Goal: Find specific page/section: Find specific page/section

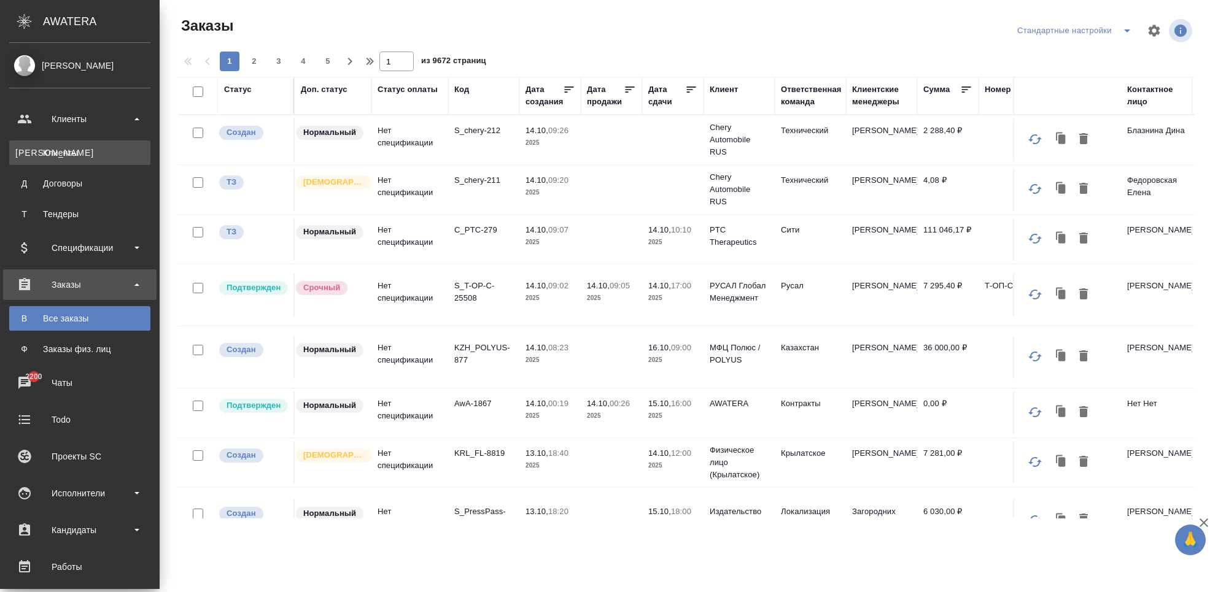
click at [63, 144] on link "К Клиенты" at bounding box center [79, 153] width 141 height 25
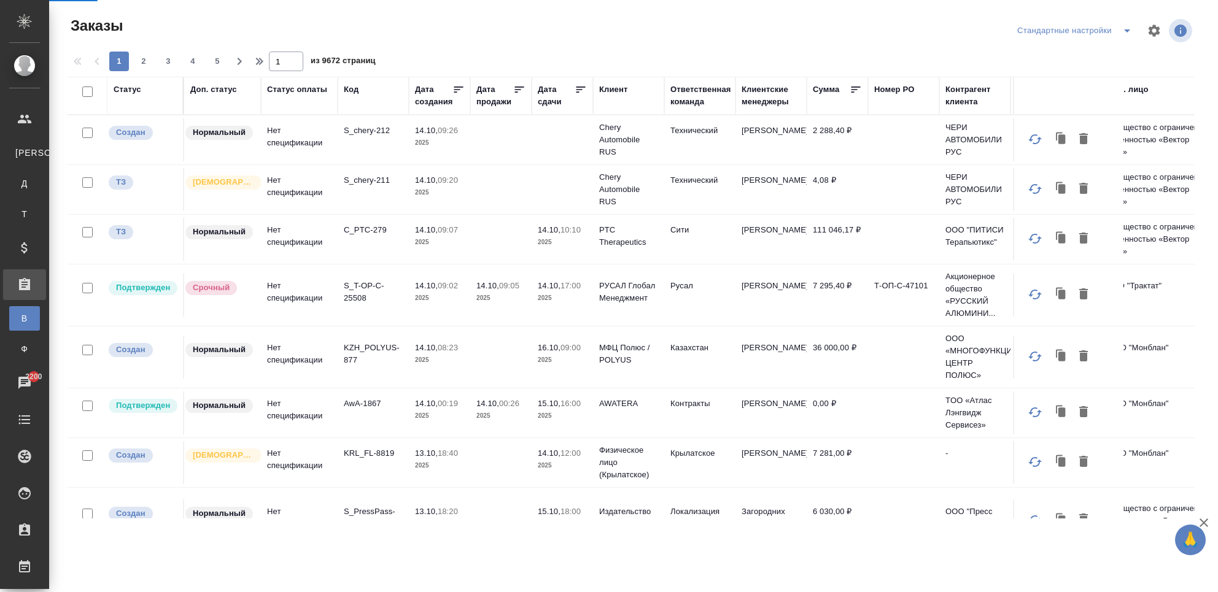
select select "RU"
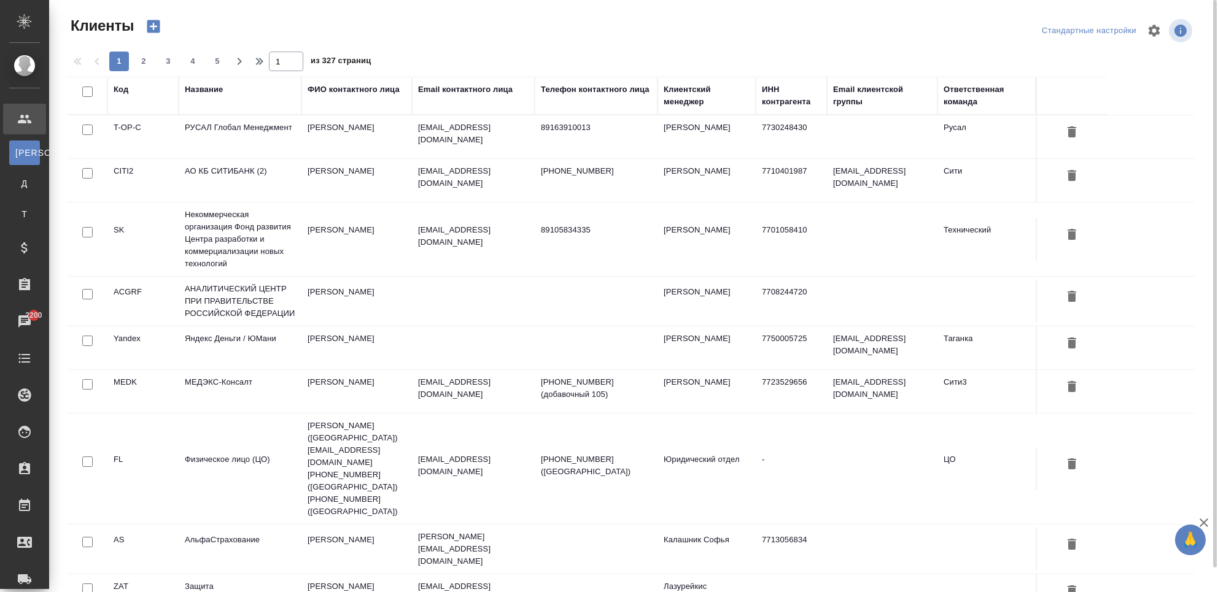
click at [217, 90] on div "Название" at bounding box center [204, 89] width 38 height 12
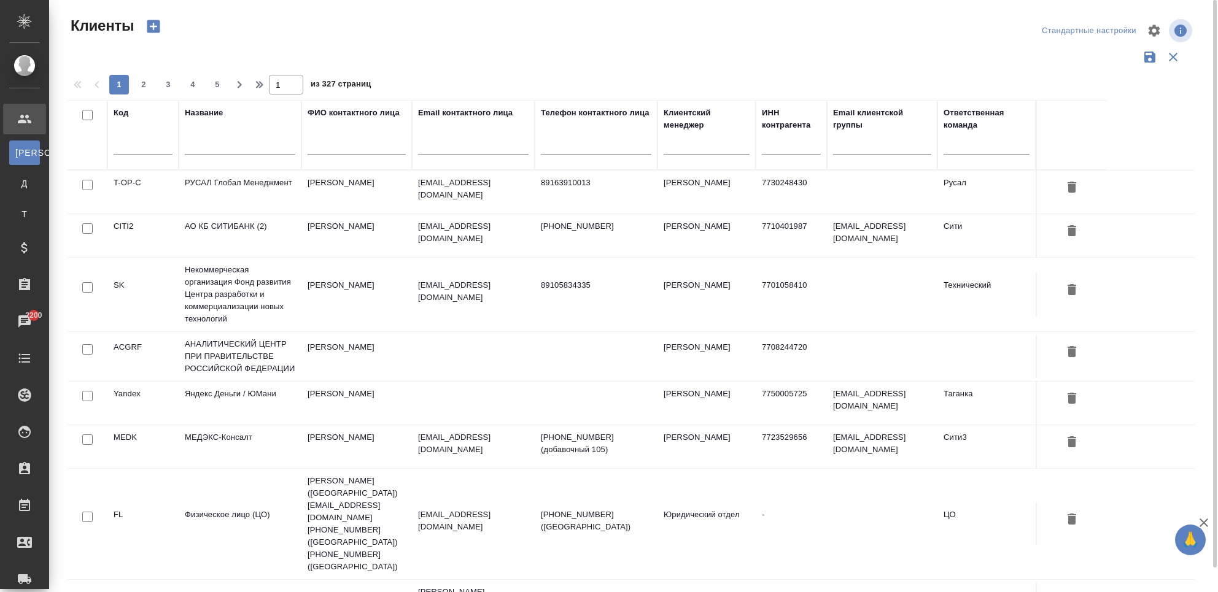
click at [203, 142] on input "text" at bounding box center [240, 146] width 110 height 15
click at [208, 134] on div at bounding box center [240, 148] width 110 height 30
click at [209, 146] on input "text" at bounding box center [240, 146] width 110 height 15
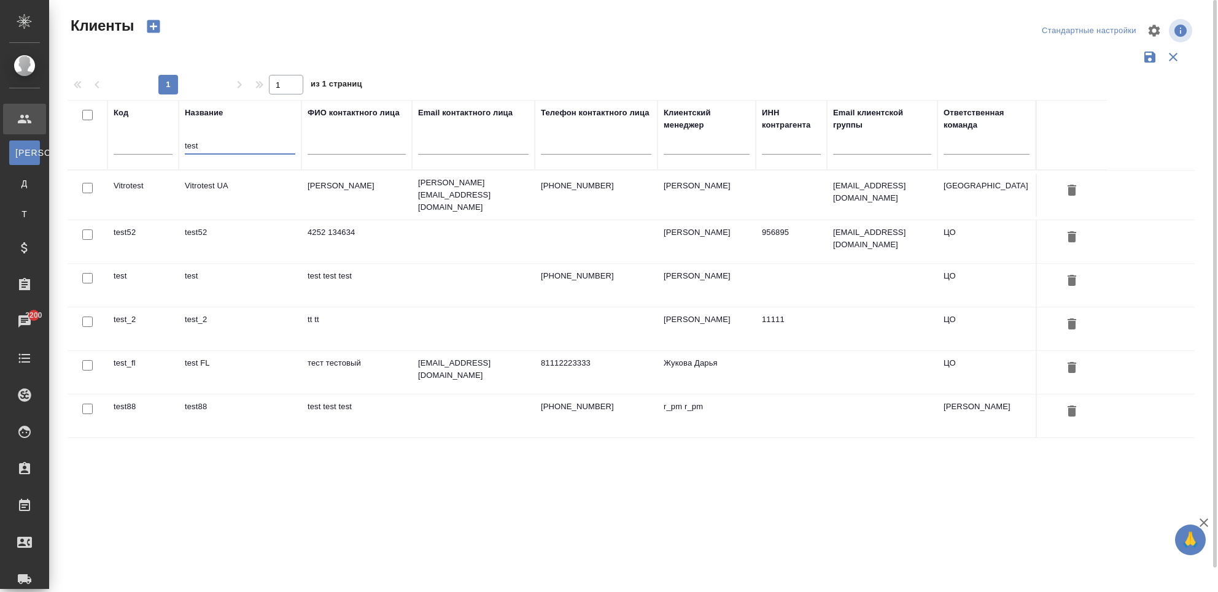
type input "test"
click at [183, 236] on td "test52" at bounding box center [240, 241] width 123 height 43
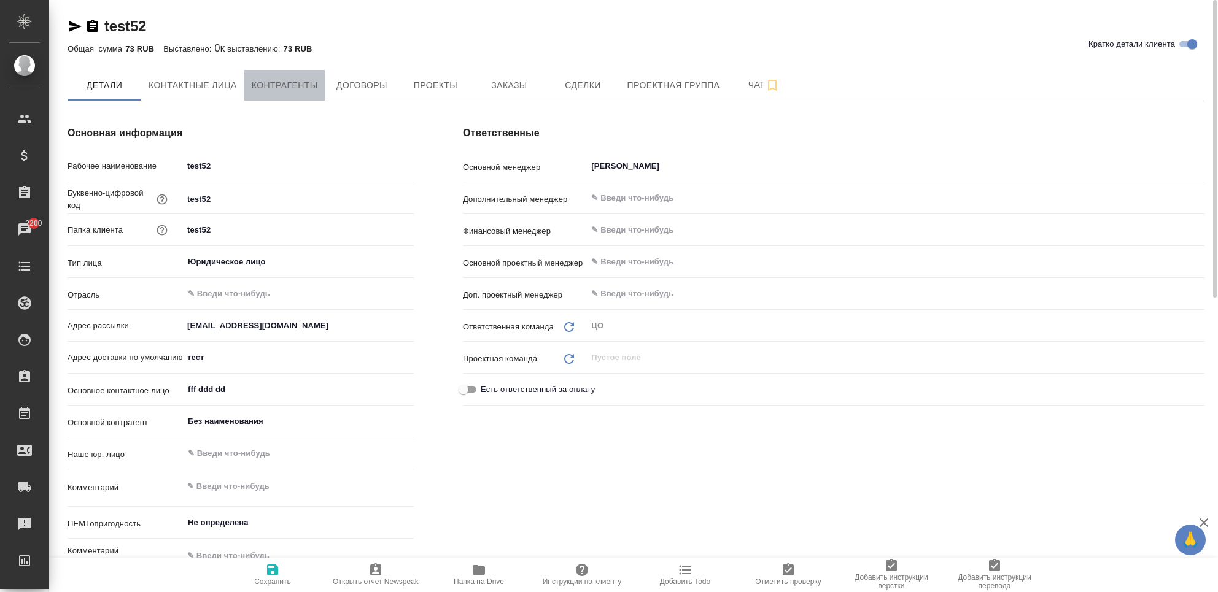
click at [303, 80] on span "Контрагенты" at bounding box center [285, 85] width 66 height 15
click at [373, 80] on span "Договоры" at bounding box center [361, 85] width 59 height 15
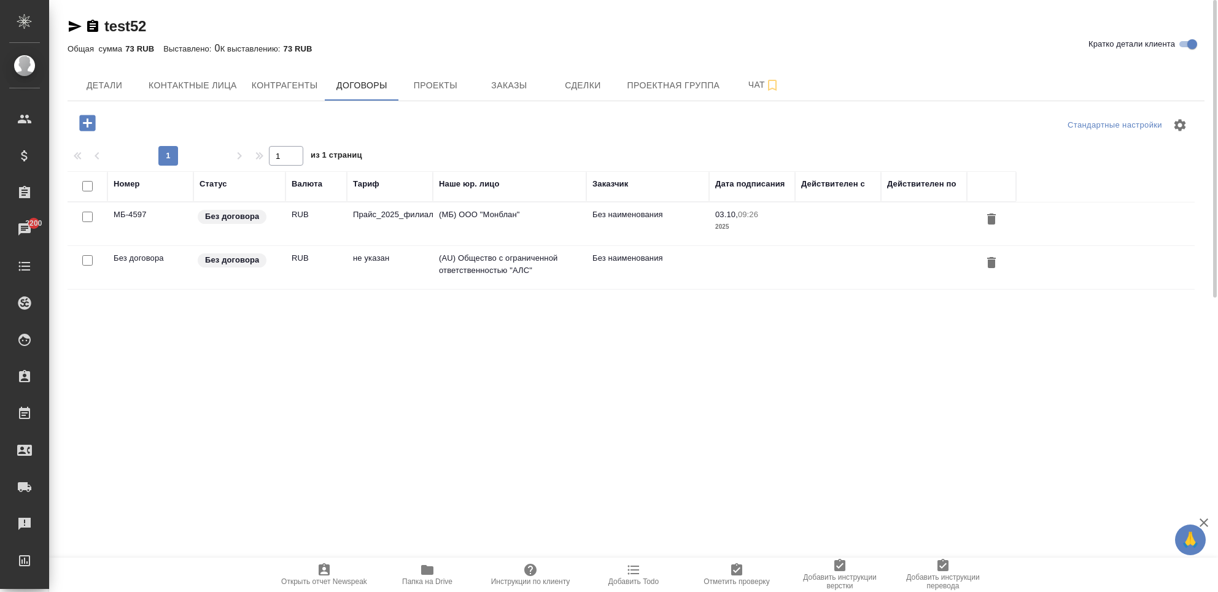
click at [334, 231] on td "RUB" at bounding box center [315, 224] width 61 height 43
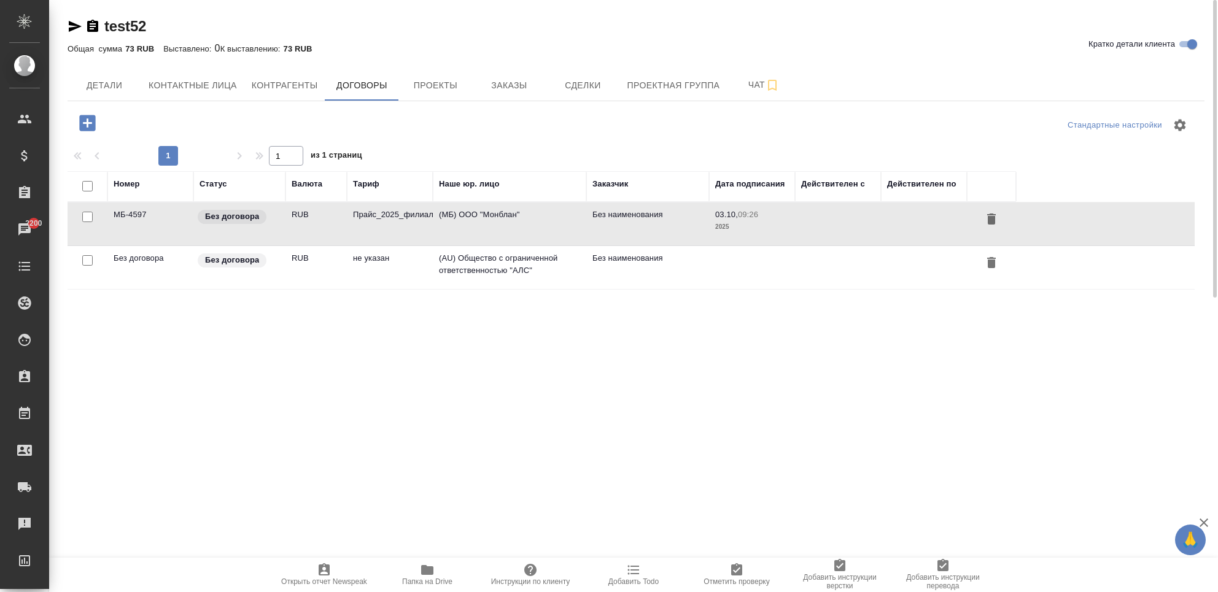
click at [334, 231] on td "RUB" at bounding box center [315, 224] width 61 height 43
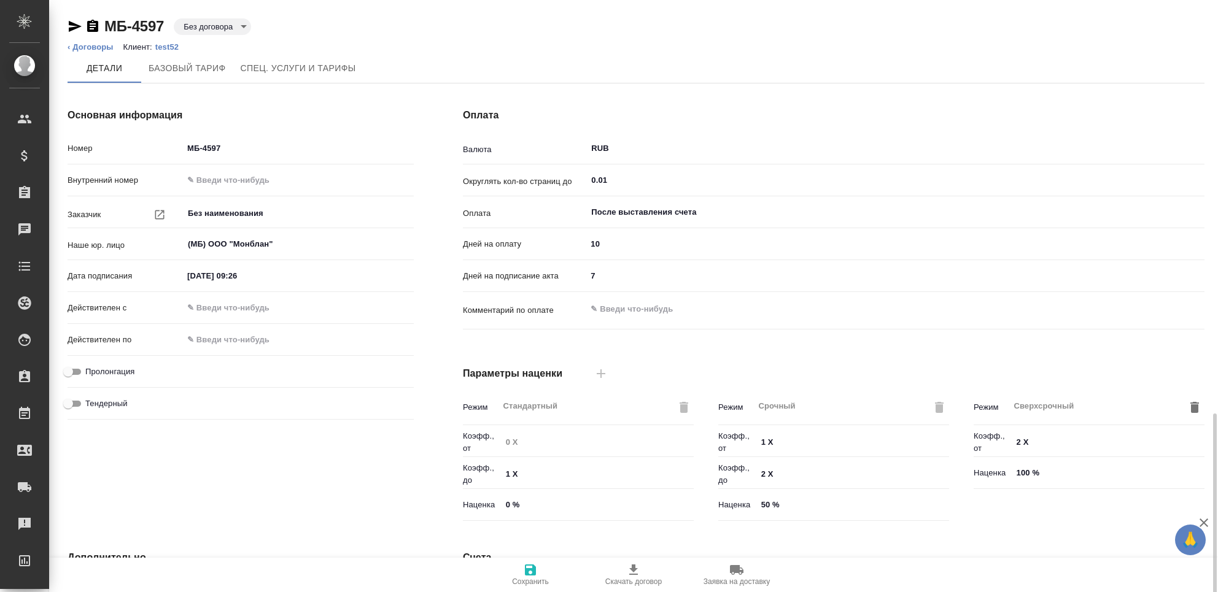
scroll to position [242, 0]
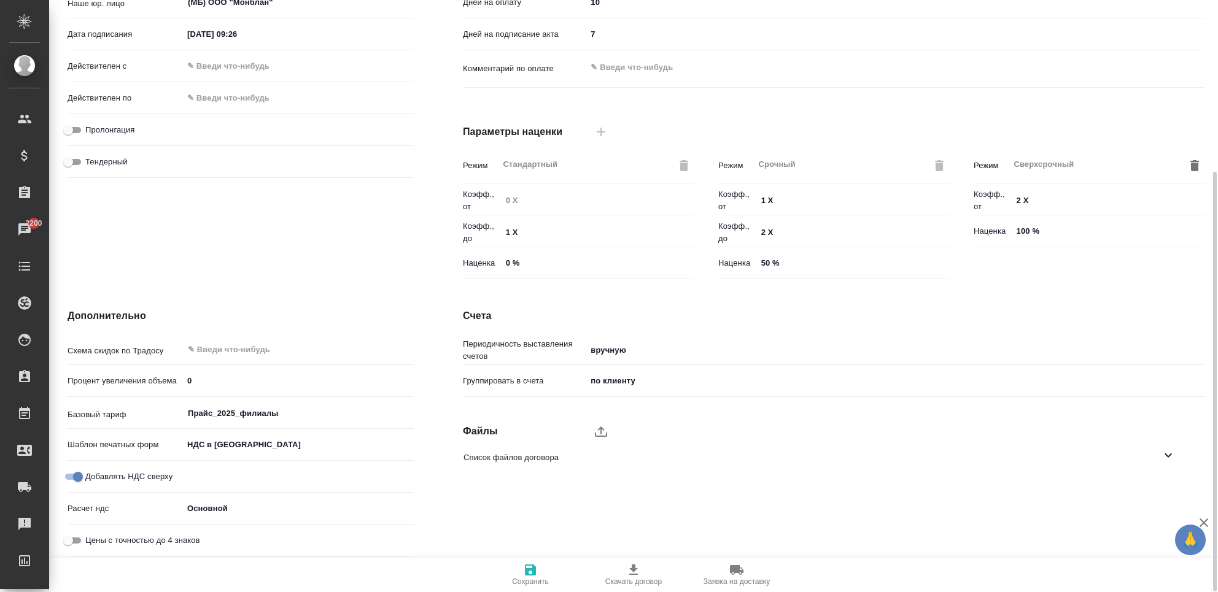
click at [230, 506] on body "🙏 .cls-1 fill:#fff; AWATERA Chekhalkova Anastasia Клиенты Спецификации Заказы 2…" at bounding box center [609, 345] width 1218 height 691
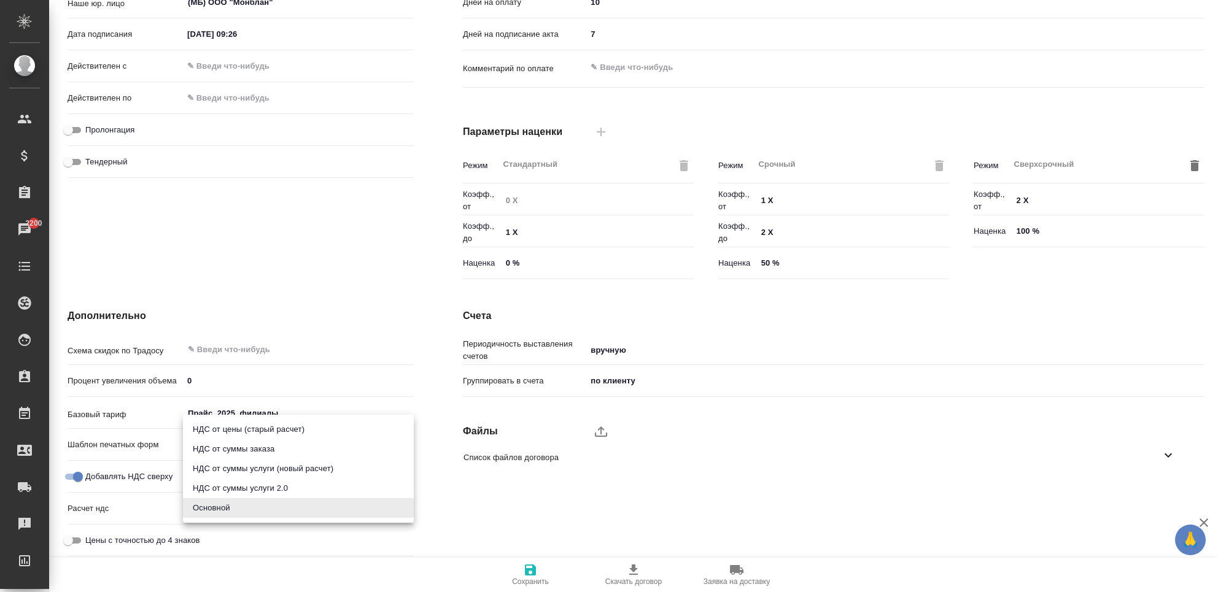
click at [474, 525] on div at bounding box center [609, 296] width 1218 height 592
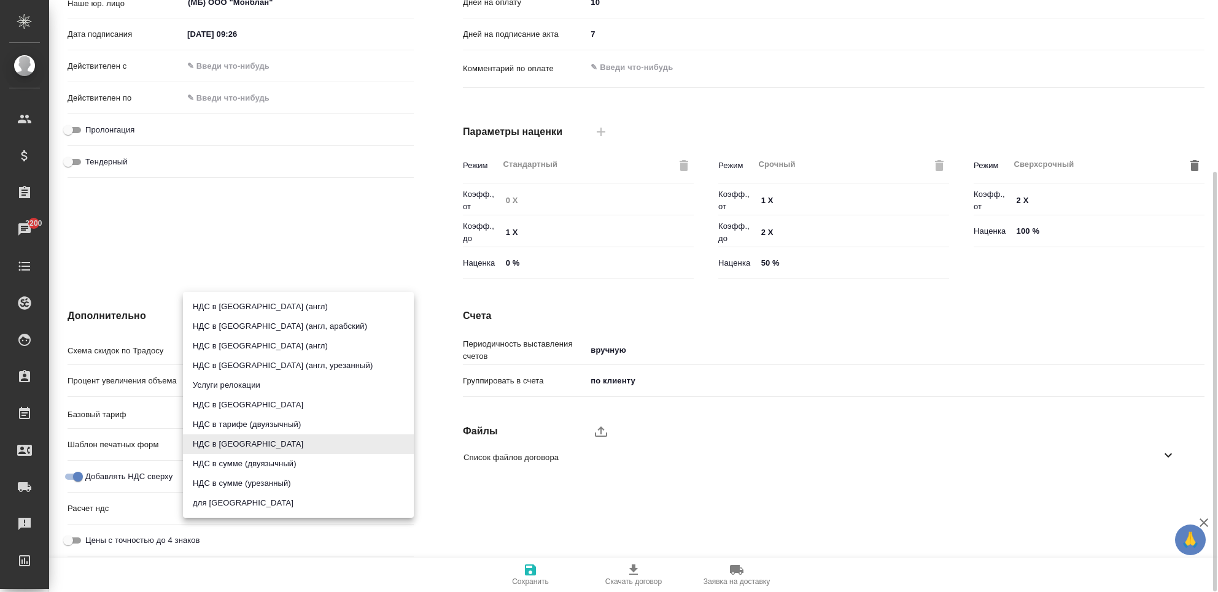
click at [233, 442] on body "🙏 .cls-1 fill:#fff; AWATERA Chekhalkova Anastasia Клиенты Спецификации Заказы 2…" at bounding box center [609, 345] width 1218 height 691
click at [516, 512] on div at bounding box center [609, 296] width 1218 height 592
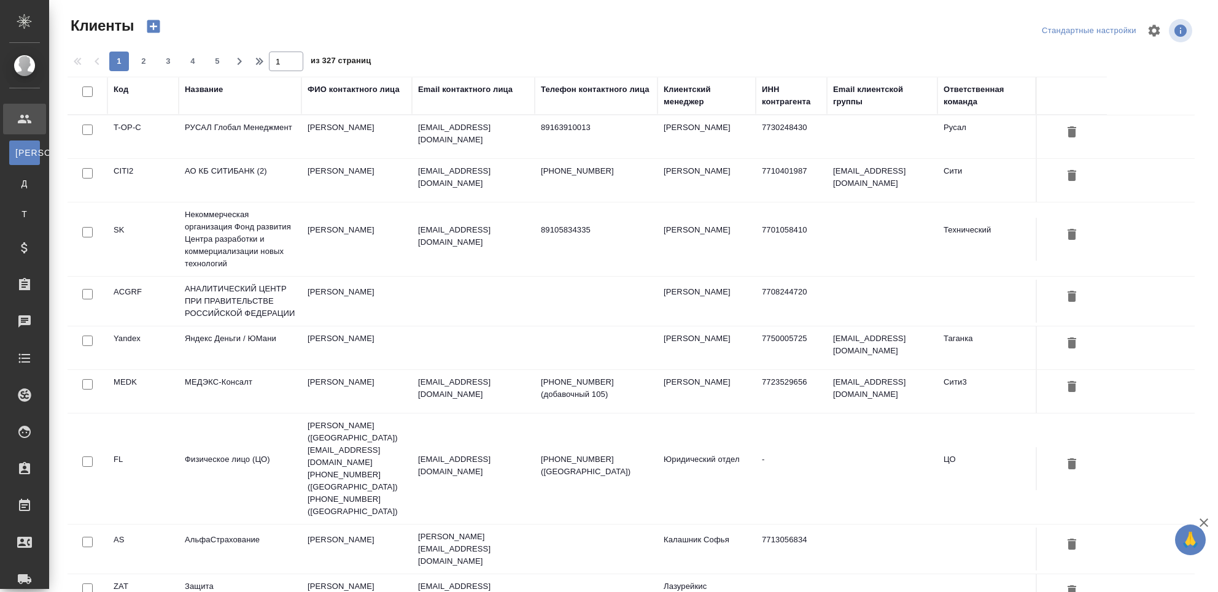
select select "RU"
click at [218, 302] on td "АНАЛИТИЧЕСКИЙ ЦЕНТР ПРИ ПРАВИТЕЛЬСТВЕ РОССИЙСКОЙ ФЕДЕРАЦИИ" at bounding box center [240, 301] width 123 height 49
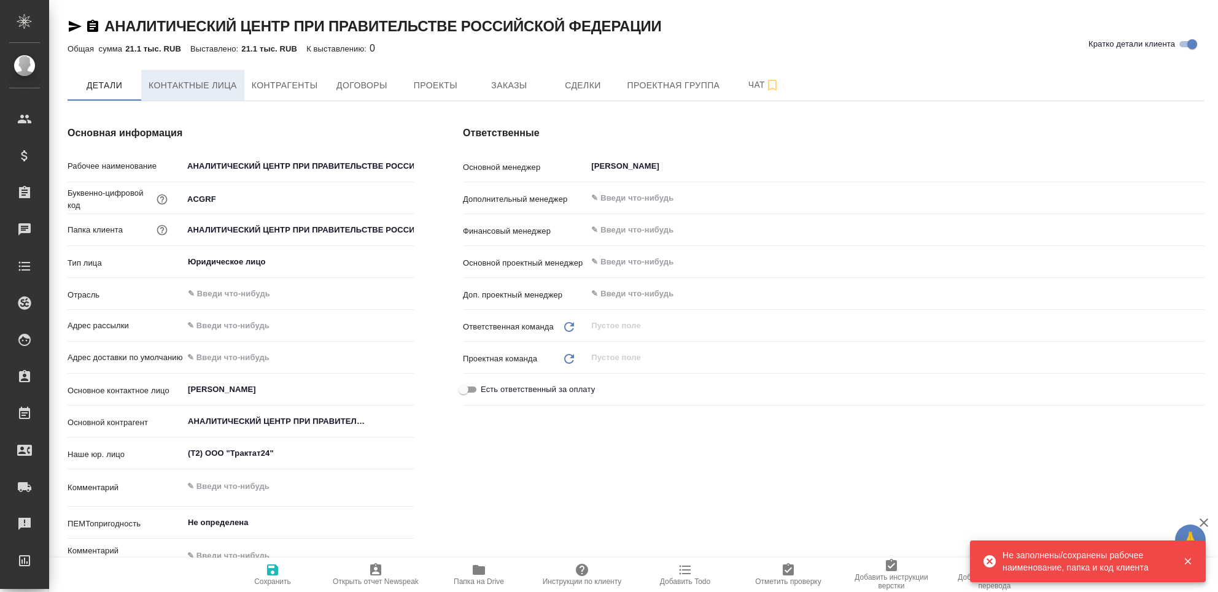
click at [198, 79] on span "Контактные лица" at bounding box center [193, 85] width 88 height 15
type textarea "x"
select select "RU"
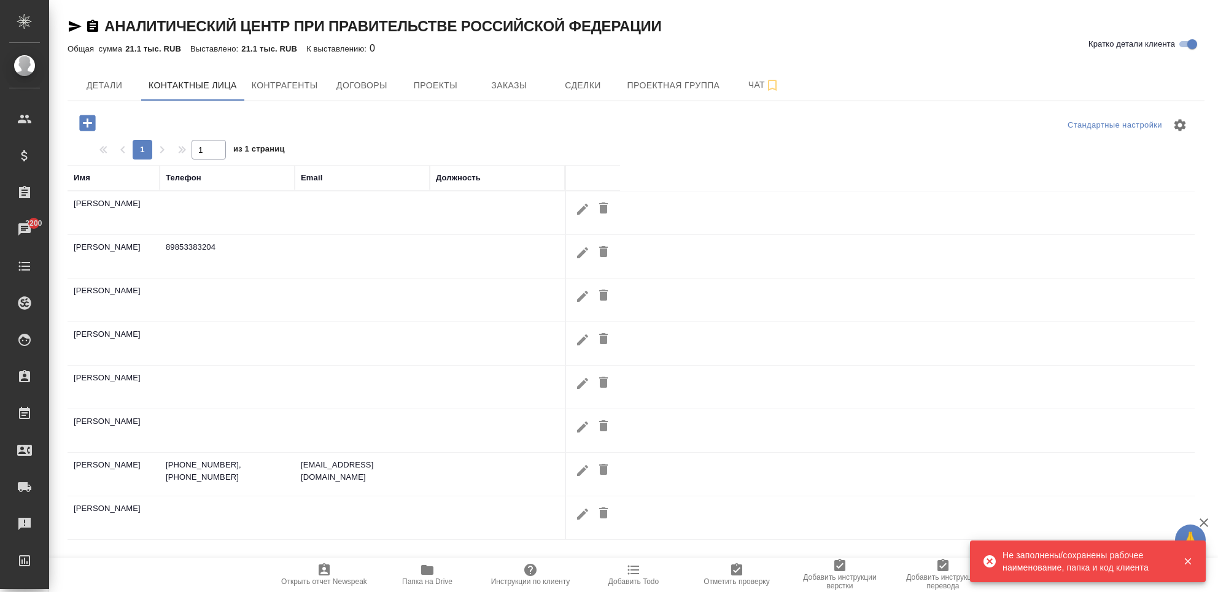
drag, startPoint x: 1184, startPoint y: 560, endPoint x: 950, endPoint y: 424, distance: 270.6
click at [1184, 560] on icon "button" at bounding box center [1187, 561] width 11 height 11
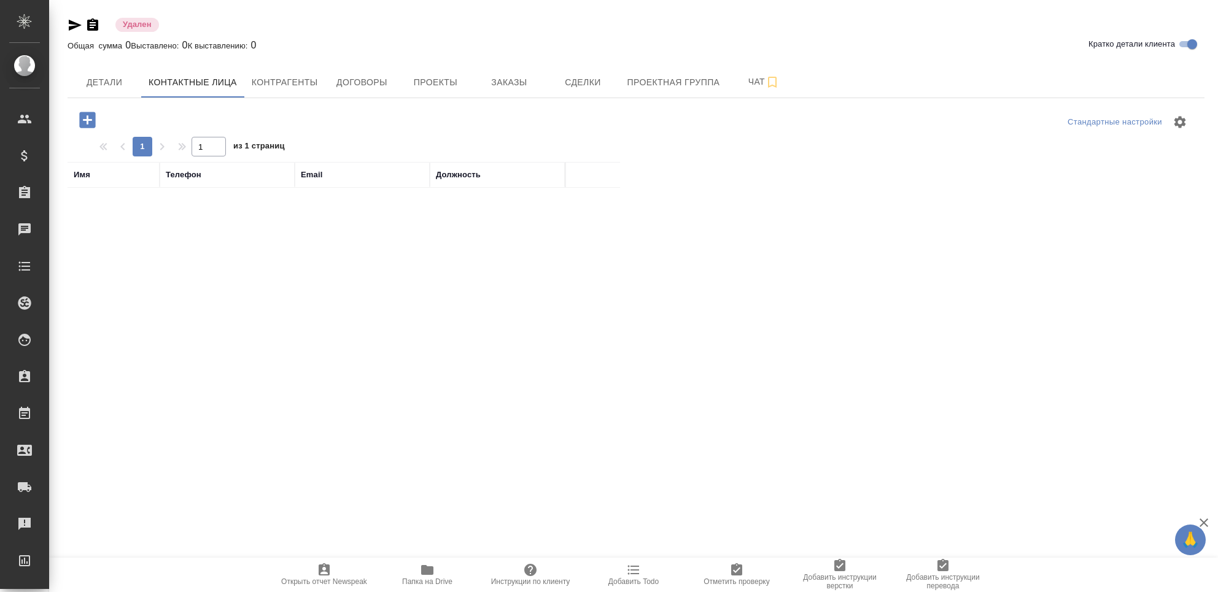
select select "RU"
